Goal: Navigation & Orientation: Find specific page/section

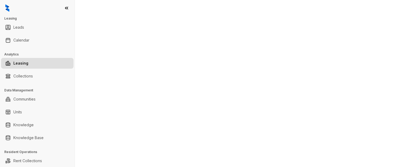
select select "******"
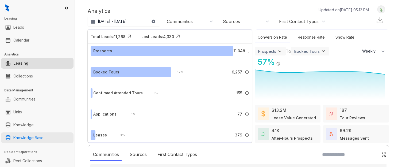
click at [28, 137] on link "Knowledge Base" at bounding box center [28, 137] width 30 height 11
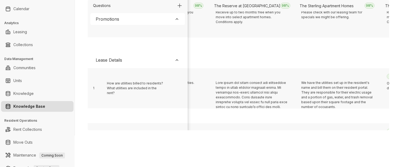
scroll to position [110, 2584]
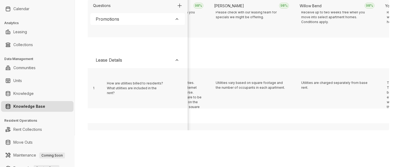
scroll to position [110, 874]
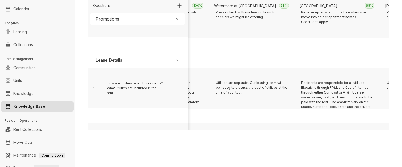
scroll to position [110, 2071]
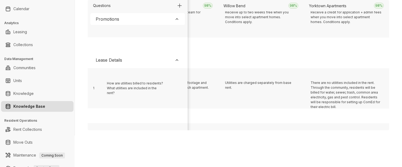
scroll to position [110, 3183]
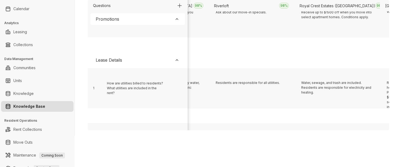
scroll to position [110, 5236]
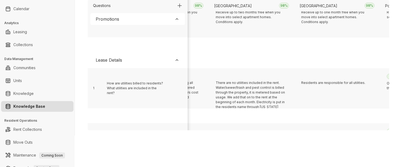
scroll to position [110, 4894]
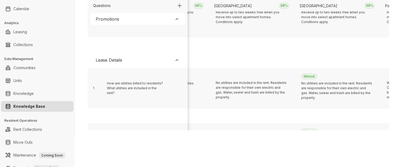
scroll to position [110, 959]
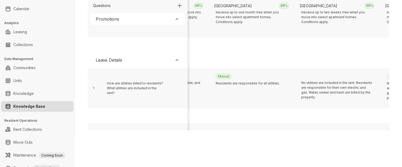
scroll to position [110, 1644]
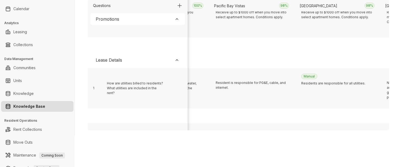
scroll to position [110, 2242]
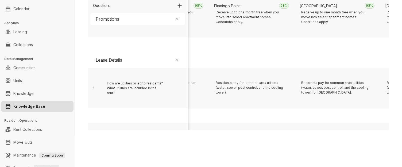
scroll to position [110, 104]
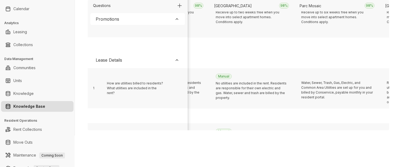
scroll to position [110, 3269]
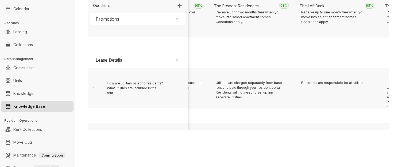
scroll to position [110, 6262]
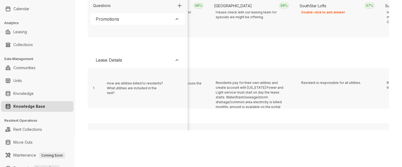
scroll to position [110, 532]
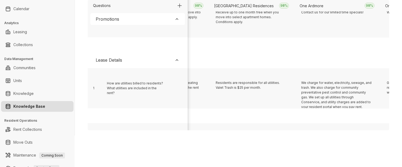
scroll to position [110, 1729]
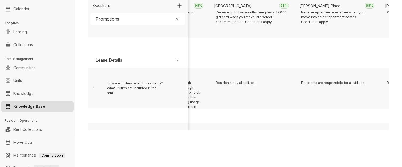
scroll to position [110, 4209]
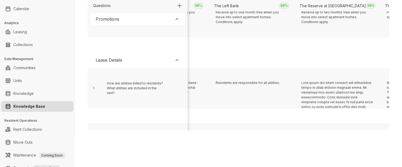
scroll to position [110, 446]
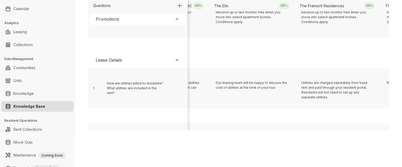
scroll to position [110, 5749]
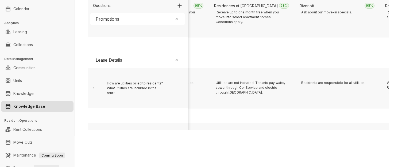
scroll to position [110, 5065]
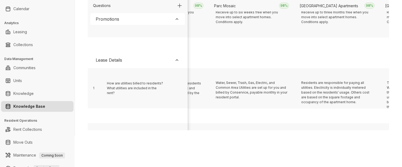
scroll to position [110, 3696]
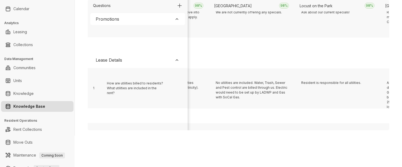
scroll to position [110, 1815]
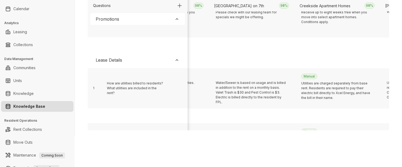
scroll to position [110, 1131]
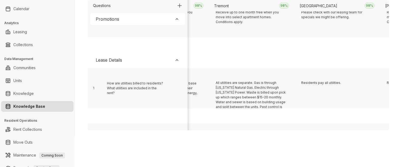
scroll to position [110, 6604]
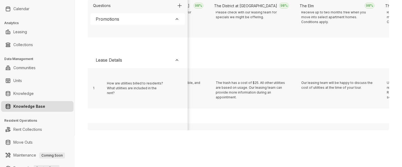
scroll to position [110, 4295]
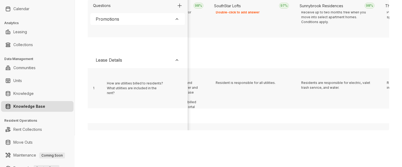
scroll to position [110, 2413]
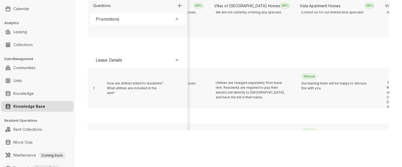
scroll to position [110, 1558]
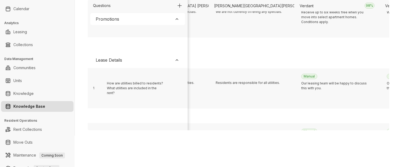
scroll to position [110, 5321]
